Goal: Find specific page/section: Find specific page/section

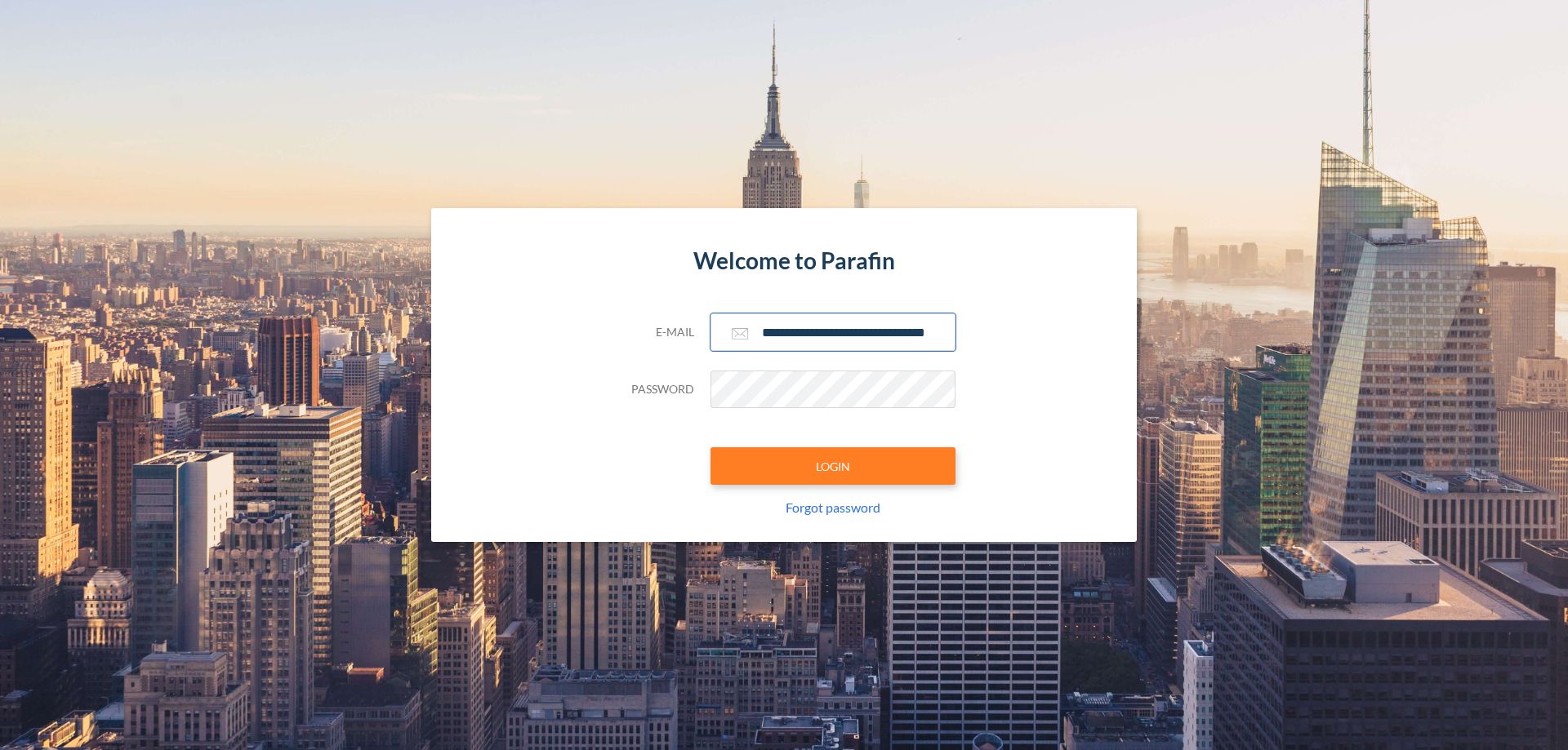
type input "**********"
click at [833, 466] on button "LOGIN" at bounding box center [833, 466] width 245 height 38
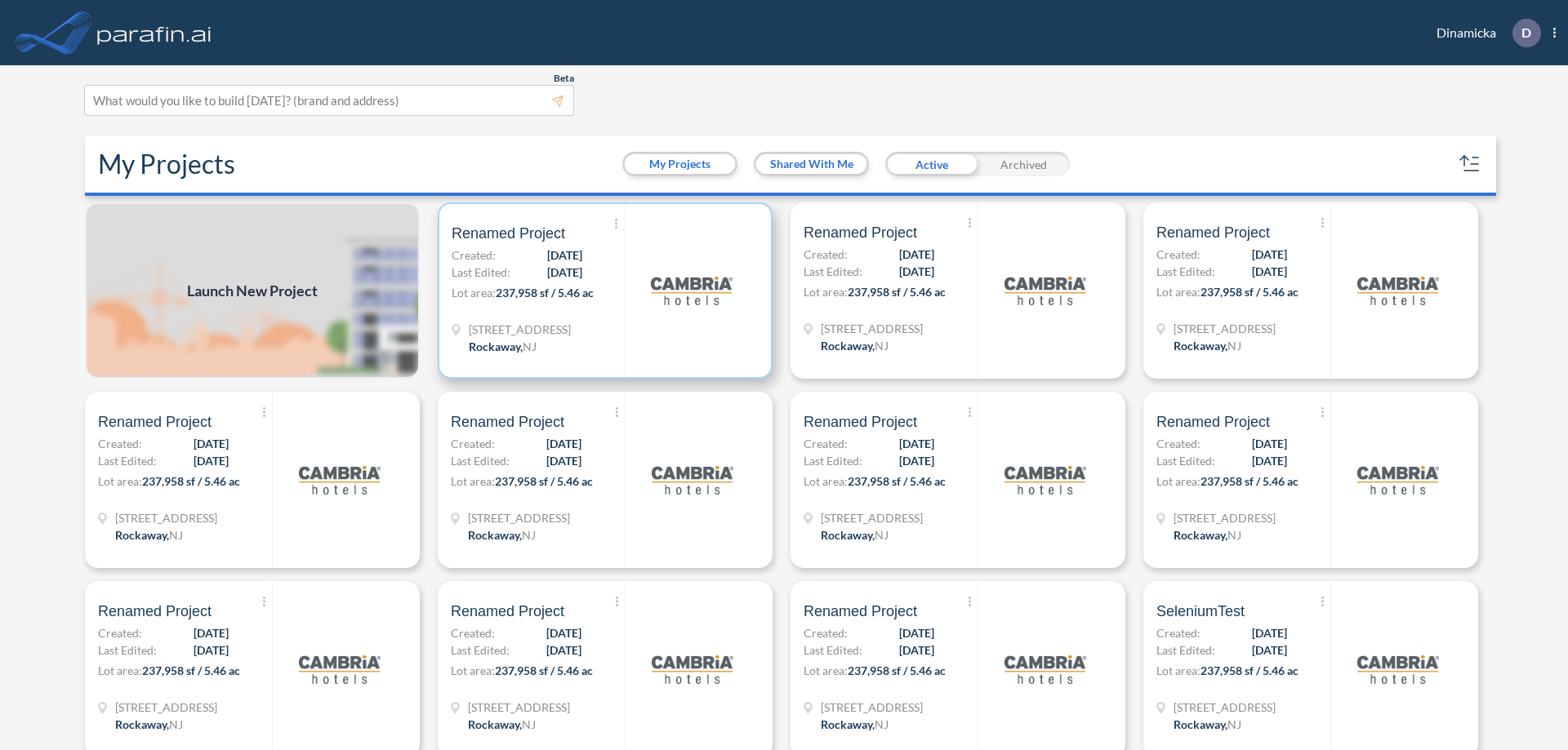
scroll to position [5, 0]
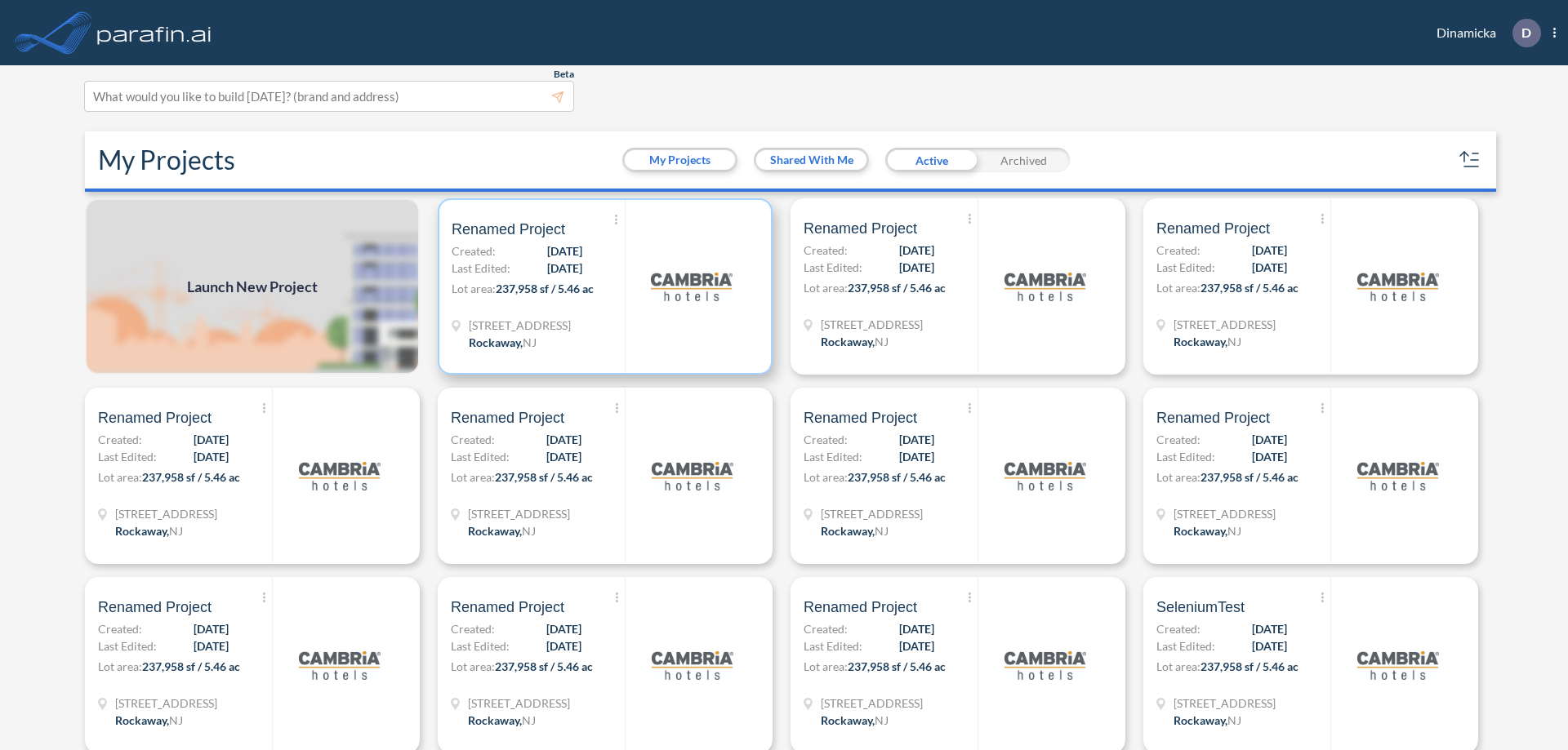
click at [602, 286] on p "Lot area: 237,958 sf / 5.46 ac" at bounding box center [538, 292] width 173 height 23
